Goal: Task Accomplishment & Management: Manage account settings

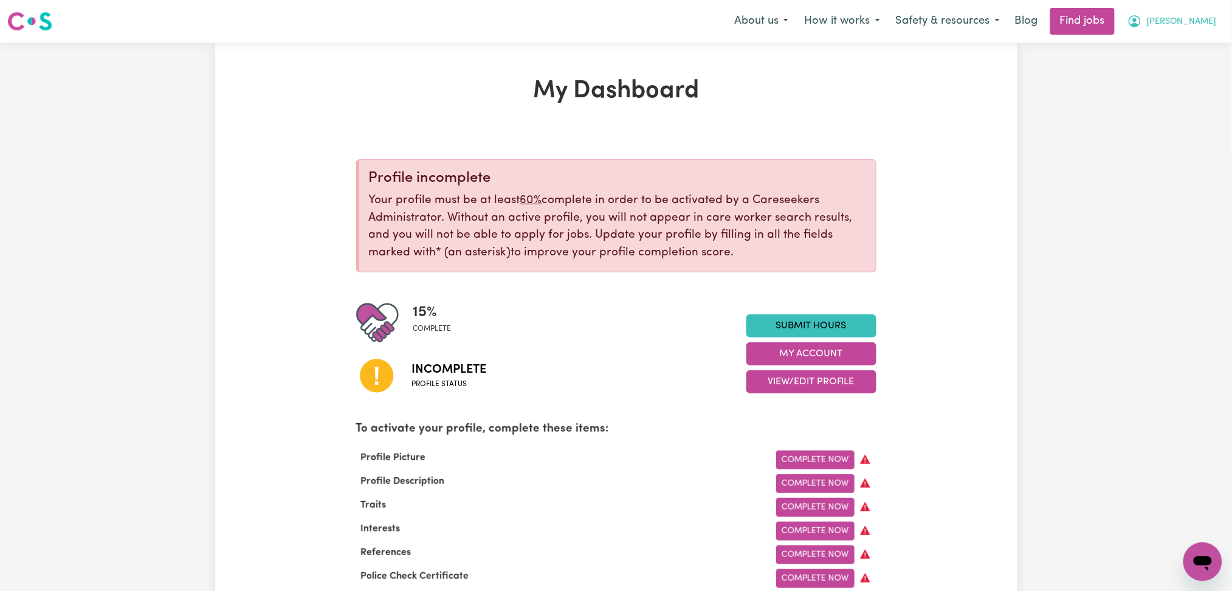
click at [1199, 22] on span "[PERSON_NAME]" at bounding box center [1182, 21] width 70 height 13
click at [1171, 95] on link "Logout" at bounding box center [1176, 92] width 96 height 23
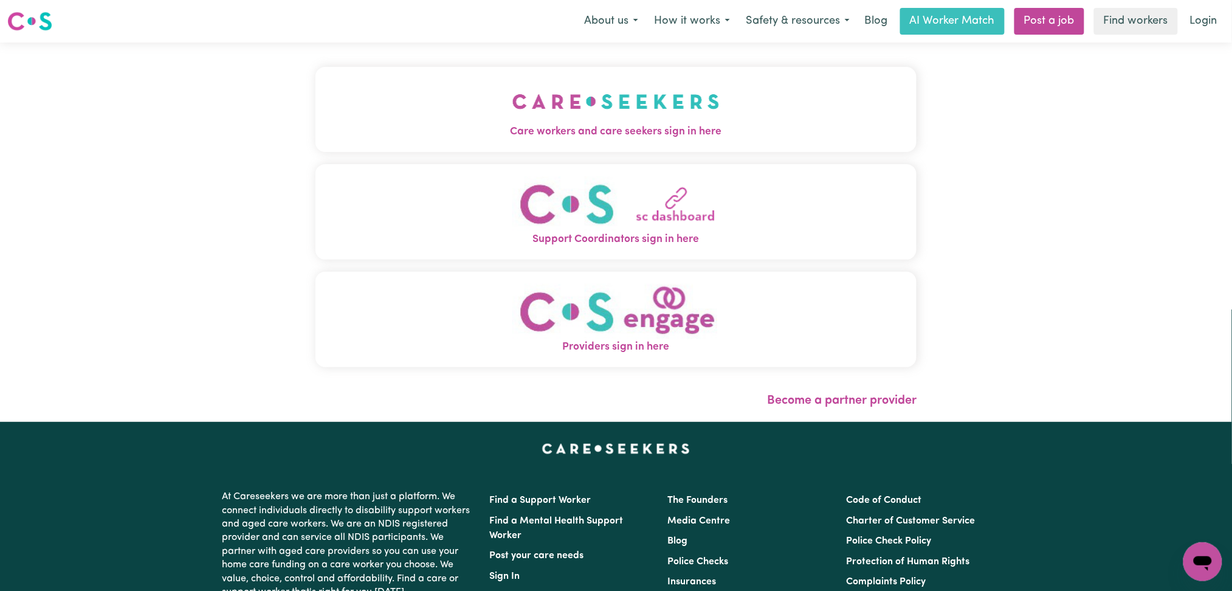
click at [387, 120] on button "Care workers and care seekers sign in here" at bounding box center [616, 109] width 602 height 85
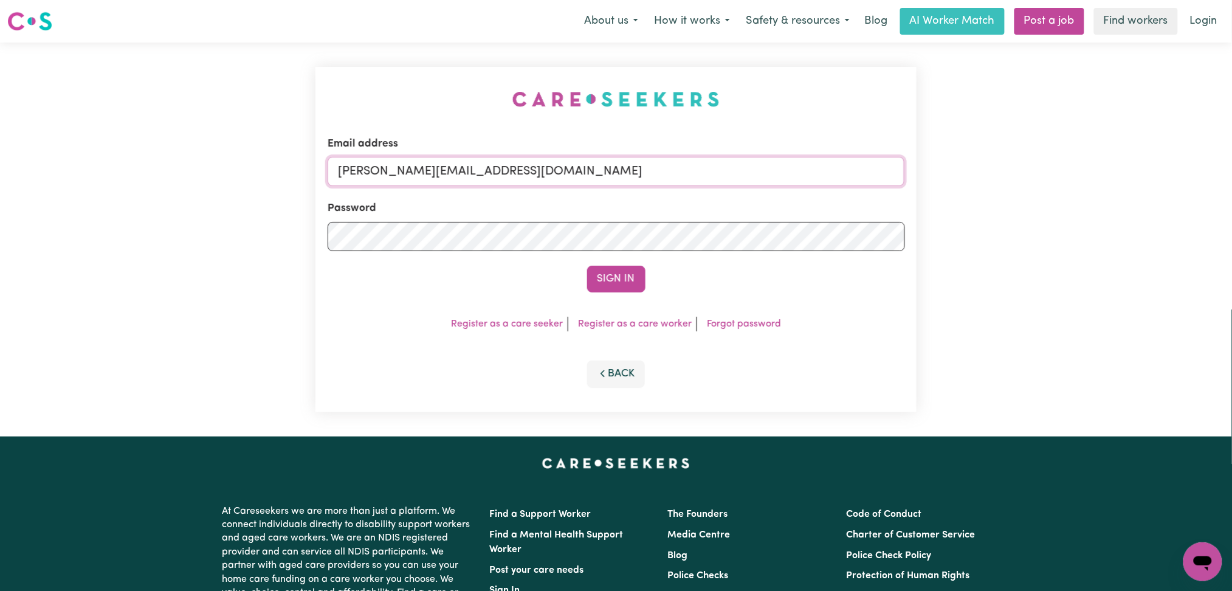
click at [503, 175] on input "[PERSON_NAME][EMAIL_ADDRESS][DOMAIN_NAME]" at bounding box center [616, 171] width 577 height 29
drag, startPoint x: 404, startPoint y: 167, endPoint x: 661, endPoint y: 167, distance: 257.7
click at [661, 167] on input "Superuser~[EMAIL_ADDRESS][DOMAIN_NAME]" at bounding box center [616, 171] width 577 height 29
type input "Superuser~[EMAIL_ADDRESS][DOMAIN_NAME]"
click at [587, 266] on button "Sign In" at bounding box center [616, 279] width 58 height 27
